Goal: Information Seeking & Learning: Learn about a topic

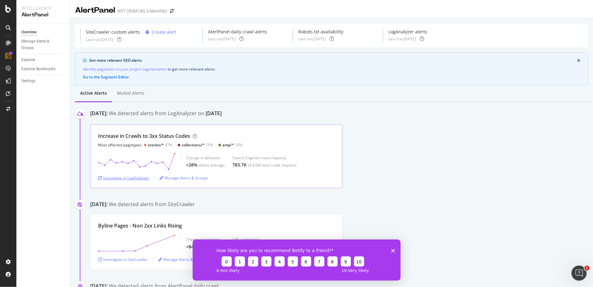
click at [137, 177] on div "Investigate in LogAnalyzer" at bounding box center [123, 178] width 51 height 5
